Goal: Task Accomplishment & Management: Use online tool/utility

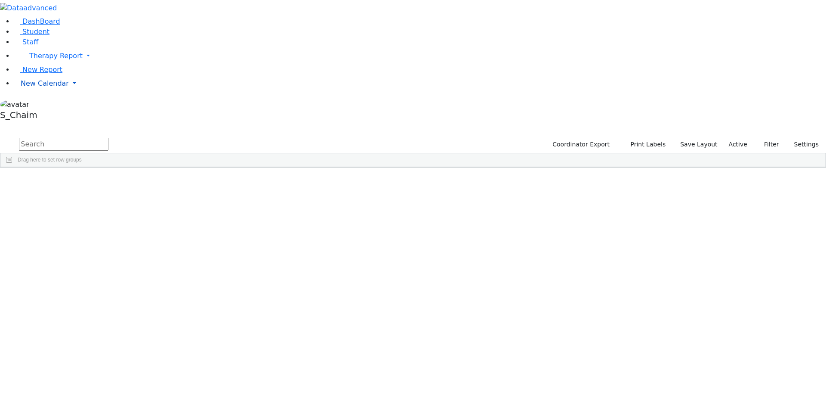
click at [29, 60] on span "New Calendar" at bounding box center [55, 56] width 53 height 8
click at [42, 105] on span "Calendar" at bounding box center [34, 100] width 31 height 8
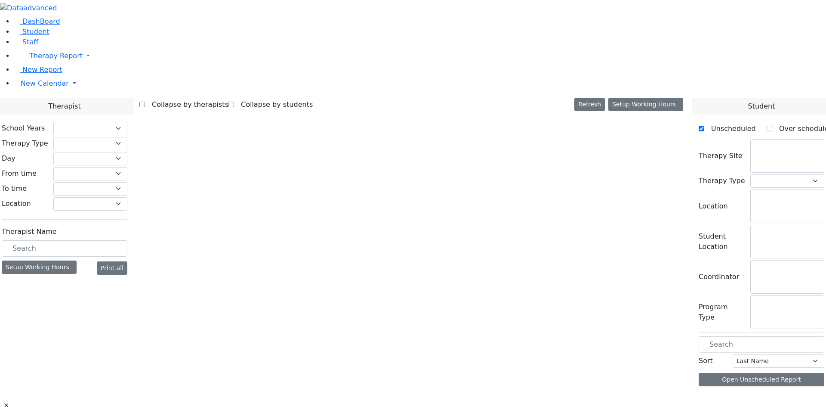
checkbox input "false"
select select "212"
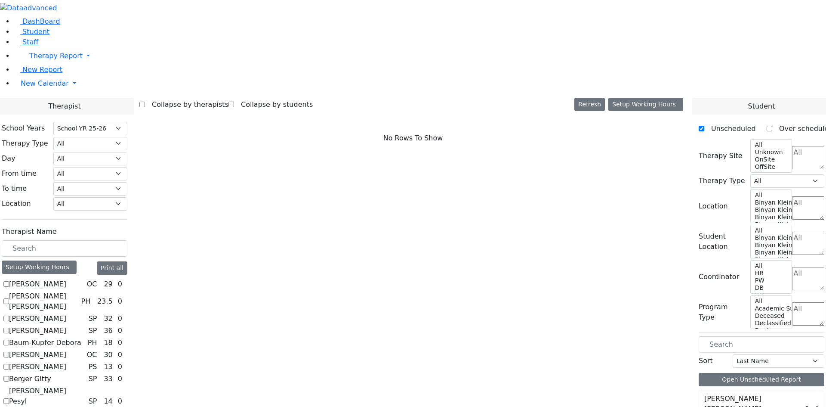
click at [66, 313] on label "[PERSON_NAME]" at bounding box center [37, 318] width 57 height 10
click at [9, 315] on input "[PERSON_NAME]" at bounding box center [6, 318] width 6 height 6
checkbox input "true"
select select "3"
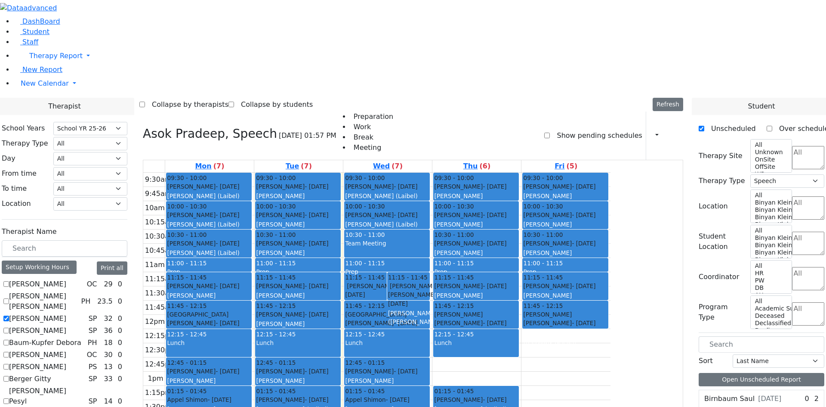
drag, startPoint x: 392, startPoint y: 346, endPoint x: 392, endPoint y: 352, distance: 6.0
click at [392, 356] on div "9:30am 9:45am 10am 10:15am 10:30am 10:45am 11am 11:15am 11:30am 11:45am 12pm 12…" at bounding box center [376, 329] width 467 height 312
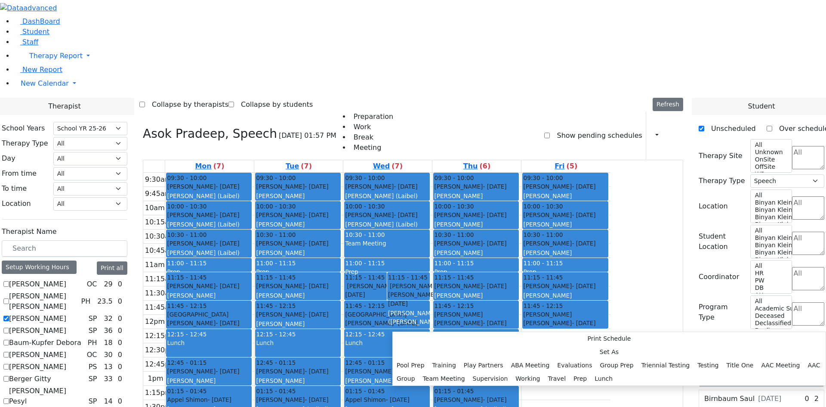
click at [459, 364] on div "9:30am 9:45am 10am 10:15am 10:30am 10:45am 11am 11:15am 11:30am 11:45am 12pm 12…" at bounding box center [376, 329] width 467 height 312
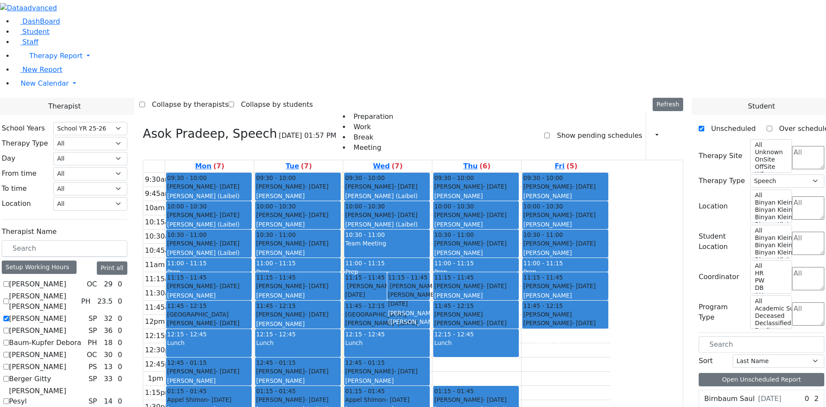
drag, startPoint x: 404, startPoint y: 330, endPoint x: 404, endPoint y: 343, distance: 12.5
click at [404, 343] on div "9:30am 9:45am 10am 10:15am 10:30am 10:45am 11am 11:15am 11:30am 11:45am 12pm 12…" at bounding box center [376, 329] width 467 height 312
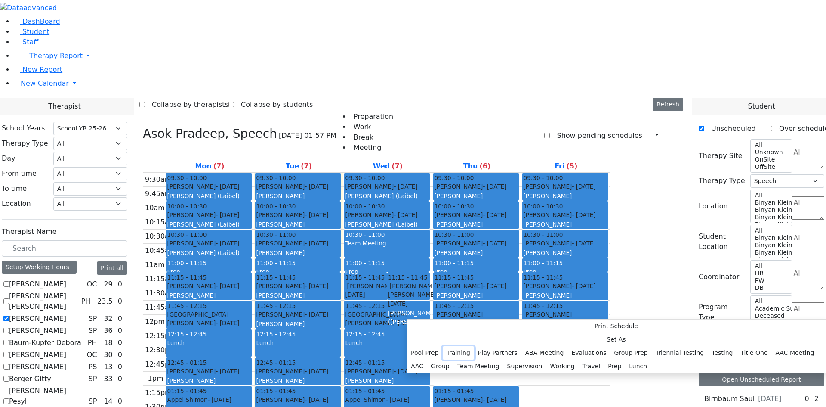
click at [474, 346] on button "Training" at bounding box center [458, 352] width 31 height 13
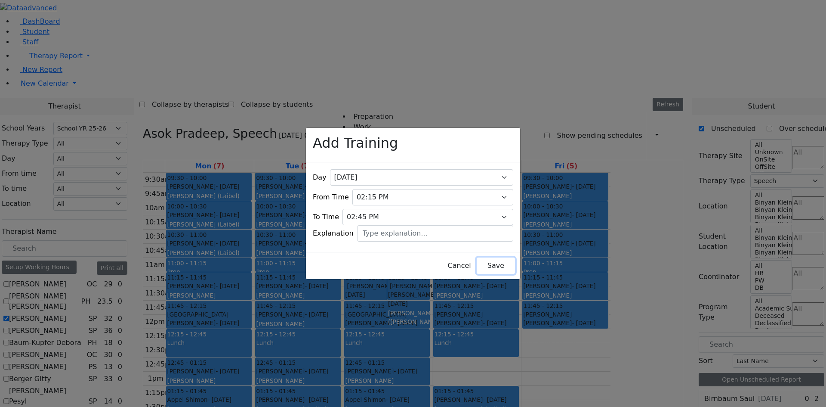
click at [477, 260] on button "Save" at bounding box center [496, 265] width 38 height 16
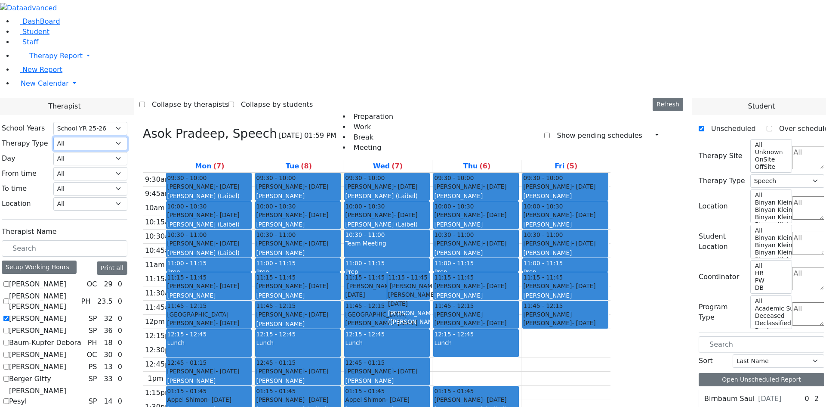
click at [127, 137] on select "All Psych Hearing Vision Speech Physical Occupational" at bounding box center [90, 143] width 74 height 13
select select "1"
click at [127, 137] on select "All Psych Hearing Vision Speech Physical Occupational" at bounding box center [90, 143] width 74 height 13
select select "1"
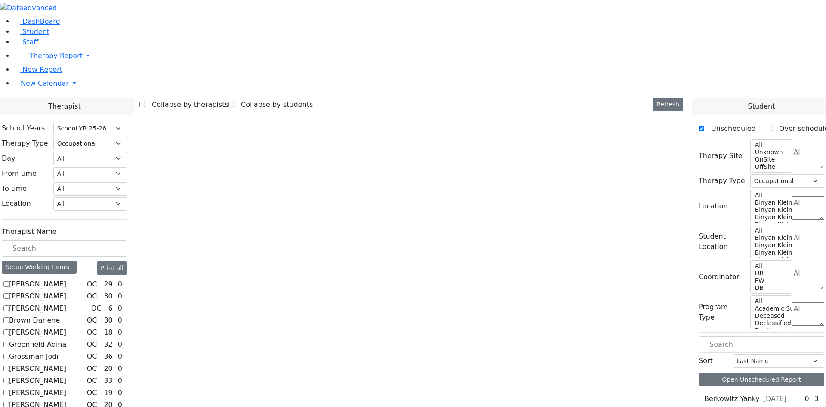
click at [60, 315] on label "Brown Darlene" at bounding box center [34, 320] width 51 height 10
click at [9, 317] on input "Brown Darlene" at bounding box center [6, 320] width 6 height 6
checkbox input "true"
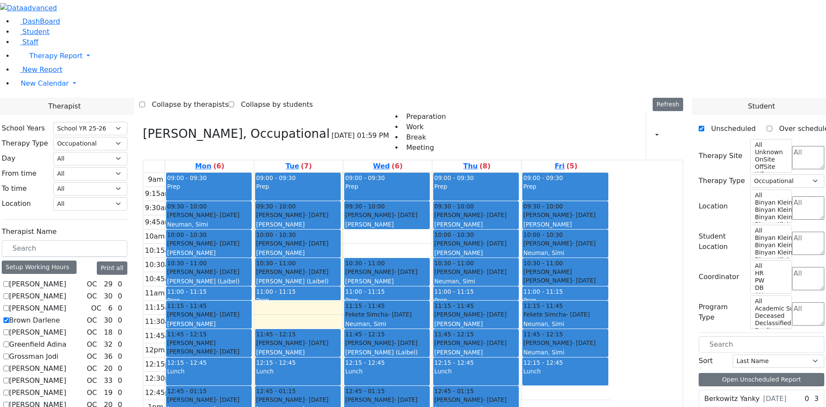
scroll to position [92, 0]
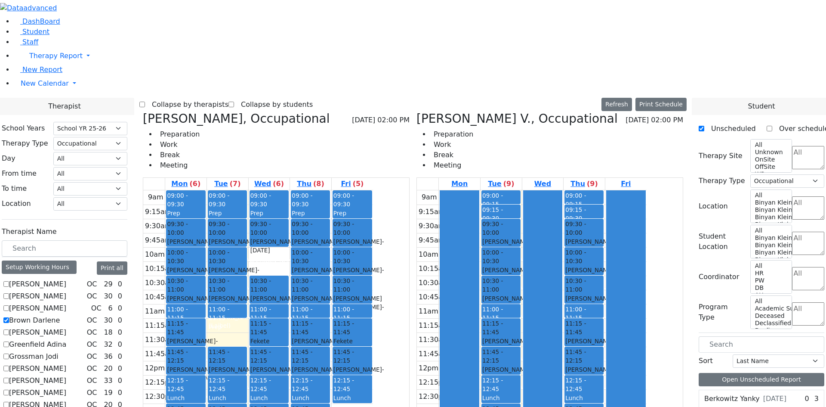
checkbox input "false"
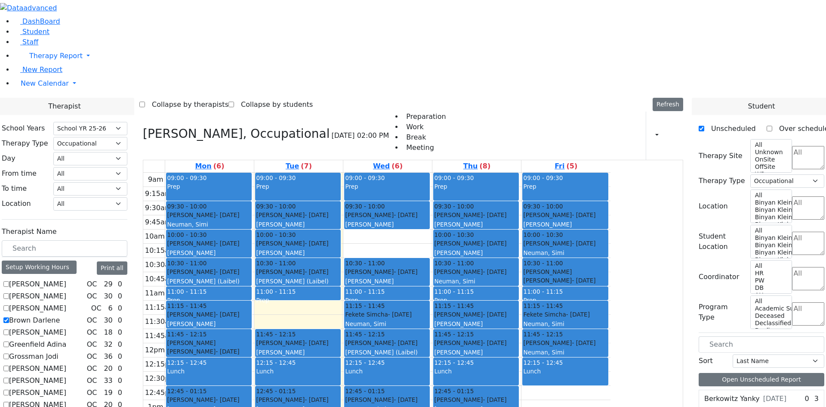
scroll to position [0, 0]
click at [60, 315] on label "Brown Darlene" at bounding box center [34, 320] width 51 height 10
click at [9, 317] on input "Brown Darlene" at bounding box center [6, 320] width 6 height 6
checkbox input "false"
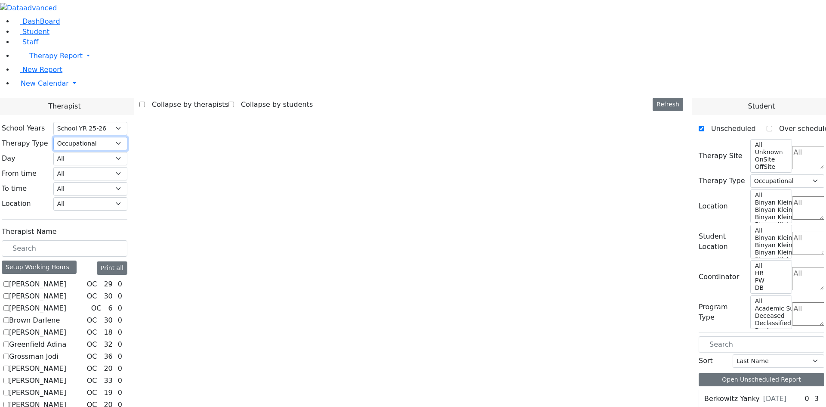
click at [127, 137] on select "All Psych Hearing Vision Speech Physical Occupational" at bounding box center [90, 143] width 74 height 13
select select
click at [127, 137] on select "All Psych Hearing Vision Speech Physical Occupational" at bounding box center [90, 143] width 74 height 13
select select "3"
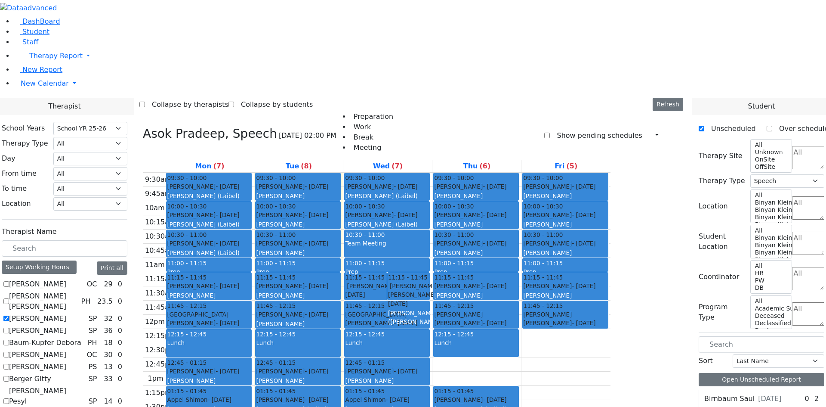
click at [66, 313] on label "[PERSON_NAME]" at bounding box center [37, 318] width 57 height 10
click at [9, 315] on input "[PERSON_NAME]" at bounding box center [6, 318] width 6 height 6
checkbox input "false"
select select
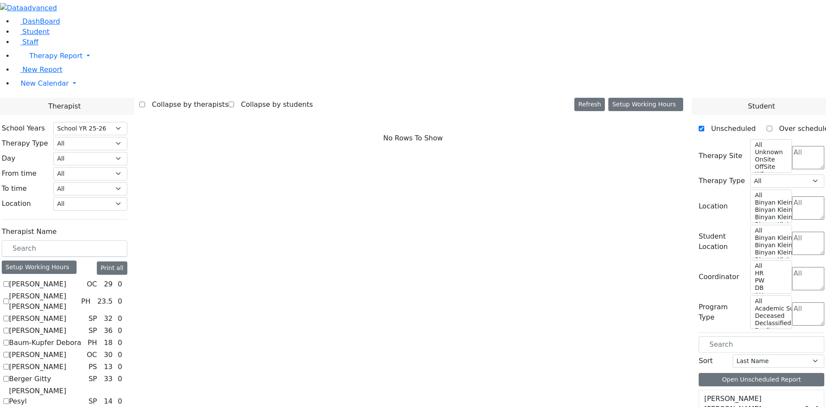
click at [66, 313] on label "[PERSON_NAME]" at bounding box center [37, 318] width 57 height 10
click at [9, 315] on input "[PERSON_NAME]" at bounding box center [6, 318] width 6 height 6
checkbox input "true"
select select "3"
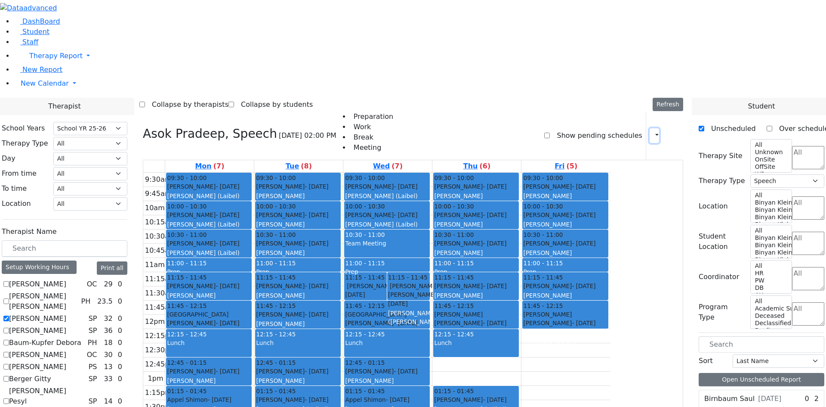
click at [652, 131] on icon "button" at bounding box center [652, 135] width 0 height 8
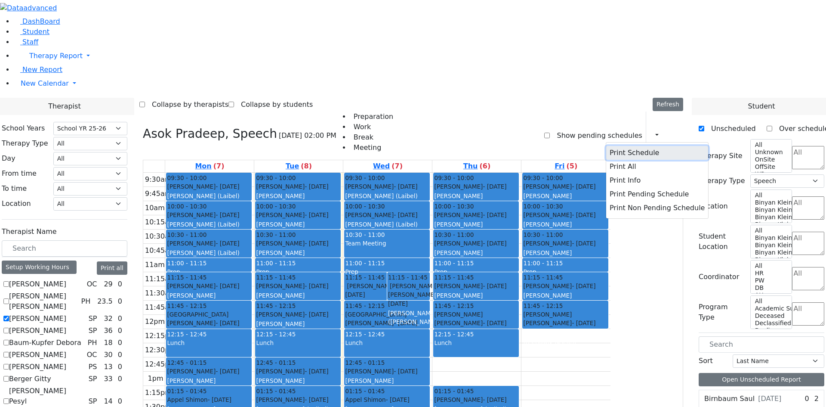
click at [606, 146] on button "Print Schedule" at bounding box center [657, 153] width 102 height 14
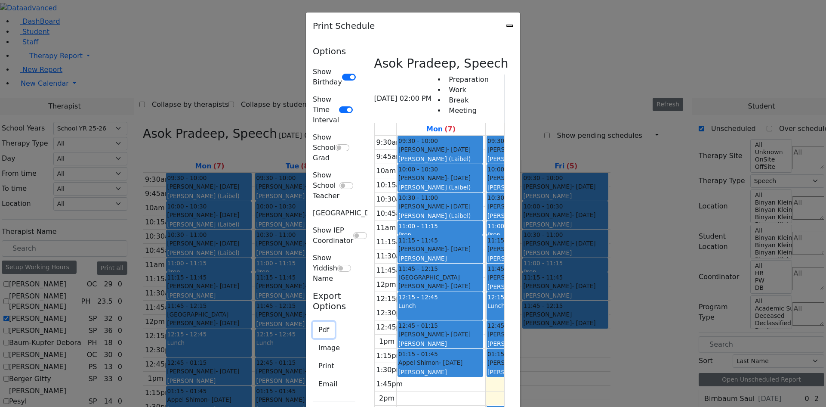
click at [313, 321] on button "Pdf" at bounding box center [324, 329] width 22 height 16
